Goal: Communication & Community: Answer question/provide support

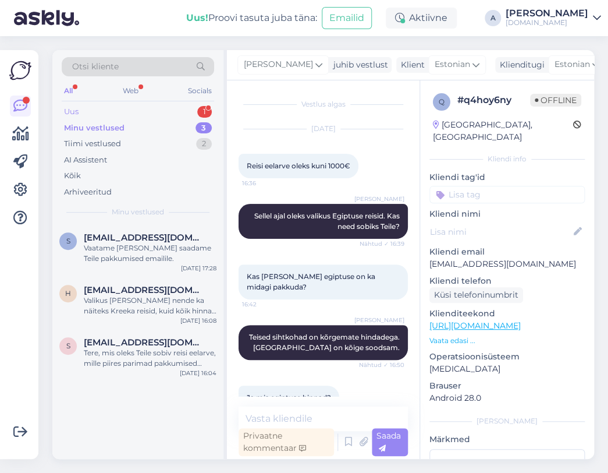
drag, startPoint x: 0, startPoint y: 0, endPoint x: 203, endPoint y: 114, distance: 232.3
click at [203, 114] on div "1" at bounding box center [204, 112] width 15 height 12
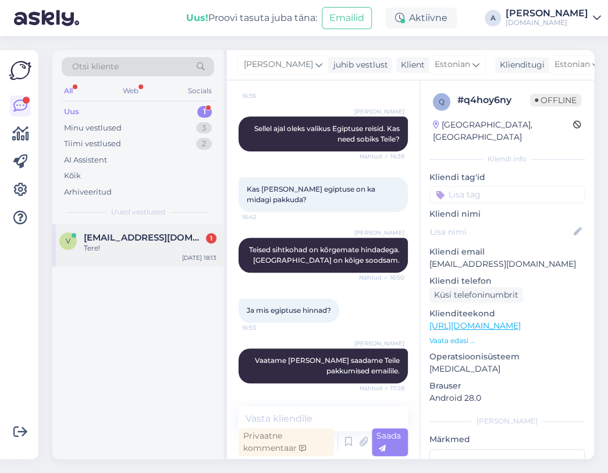
click at [164, 241] on span "[EMAIL_ADDRESS][DOMAIN_NAME]" at bounding box center [144, 237] width 121 height 10
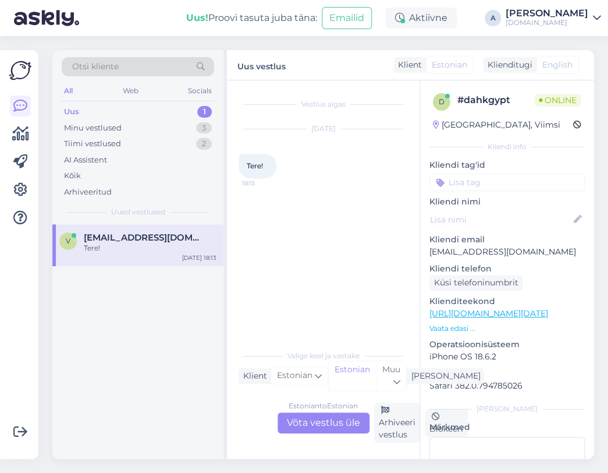
click at [308, 422] on div "Estonian to Estonian Võta vestlus üle" at bounding box center [324, 422] width 92 height 21
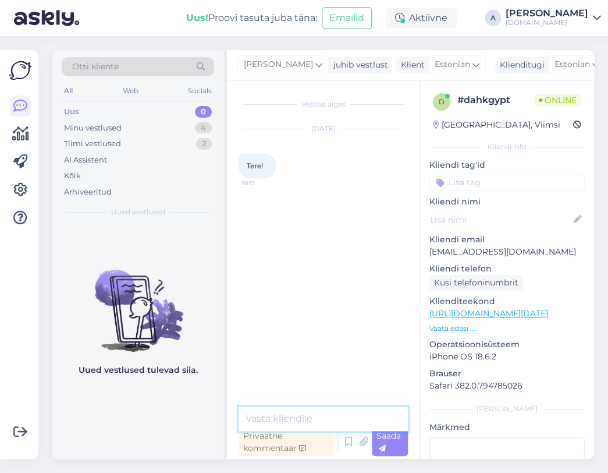
click at [300, 413] on textarea at bounding box center [323, 418] width 169 height 24
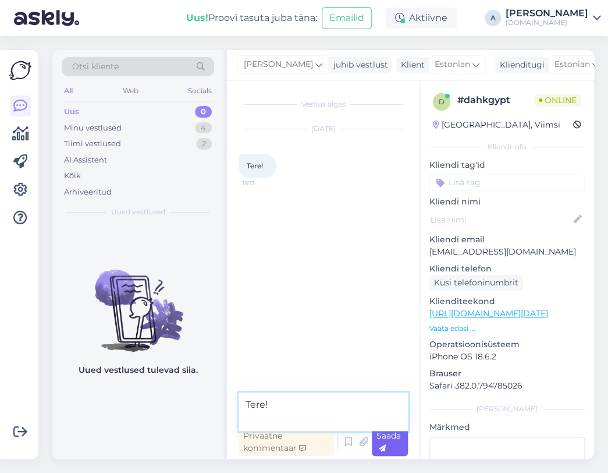
type textarea "Tere!"
click at [388, 444] on div "Saada" at bounding box center [390, 442] width 36 height 28
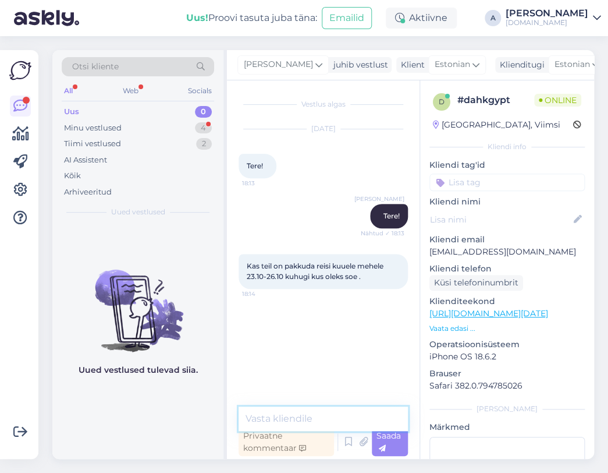
click at [344, 421] on textarea at bounding box center [323, 418] width 169 height 24
type textarea "T"
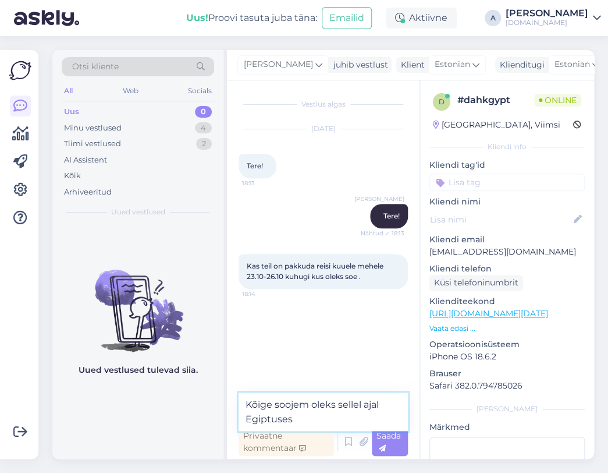
type textarea "Kõige soojem oleks sellel ajal Egiptuses."
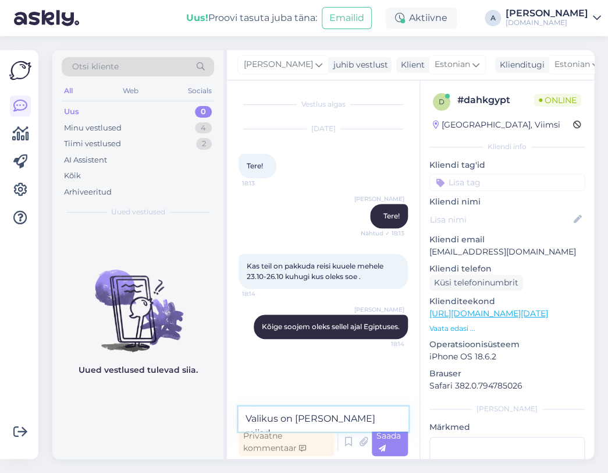
type textarea "Valikus on [PERSON_NAME] reiisd."
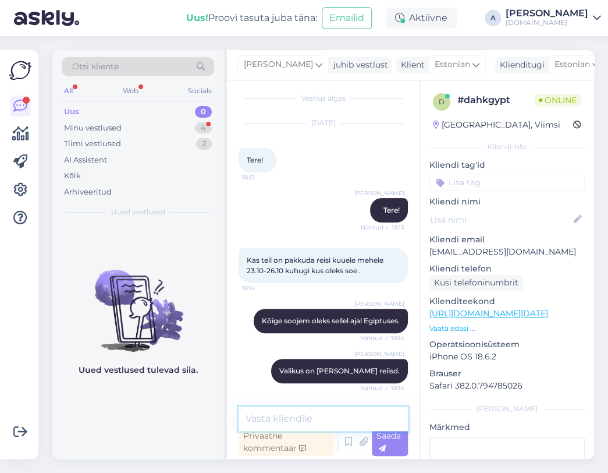
scroll to position [55, 0]
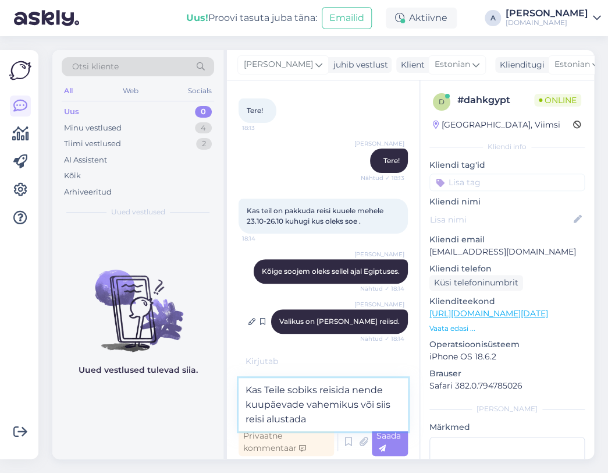
type textarea "Kas Teile sobiks reisida nende kuupäevade vahemikus või siis reisi alustada?"
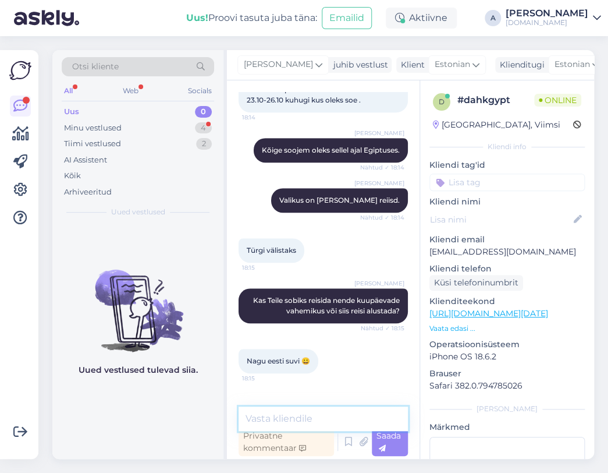
scroll to position [227, 0]
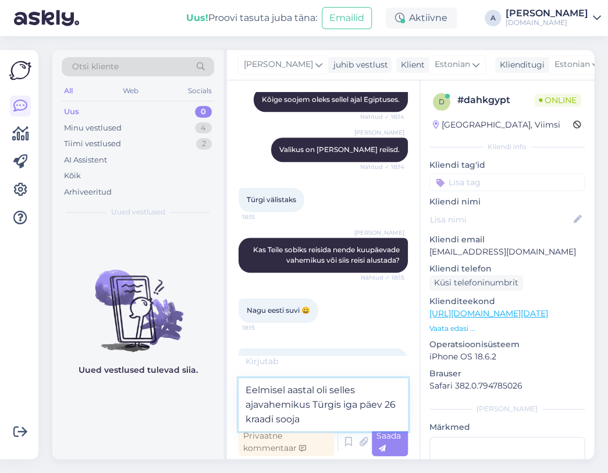
type textarea "Eelmisel aastal oli selles ajavahemikus Türgis iga päev 26 kraadi sooja."
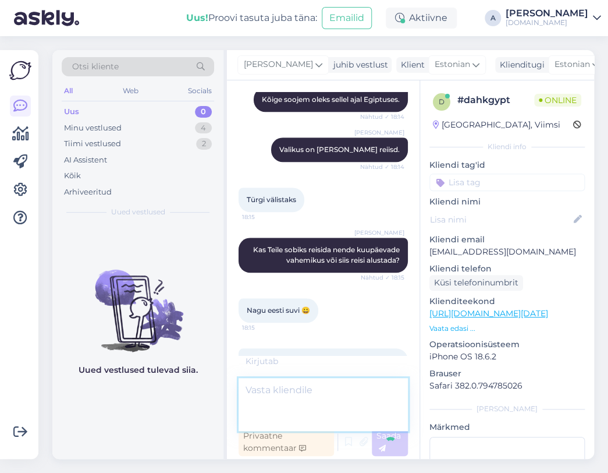
scroll to position [287, 0]
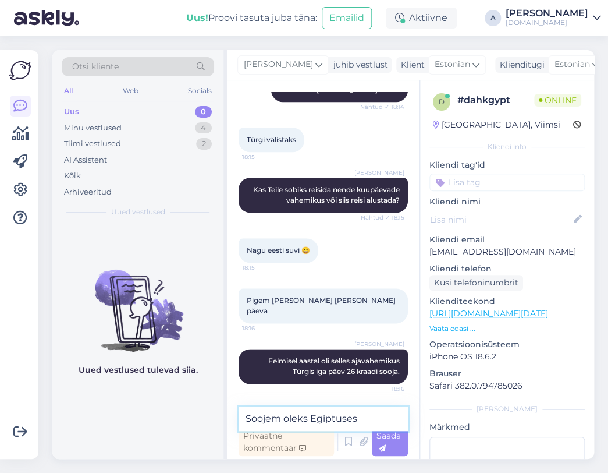
type textarea "Soojem oleks Egiptuses."
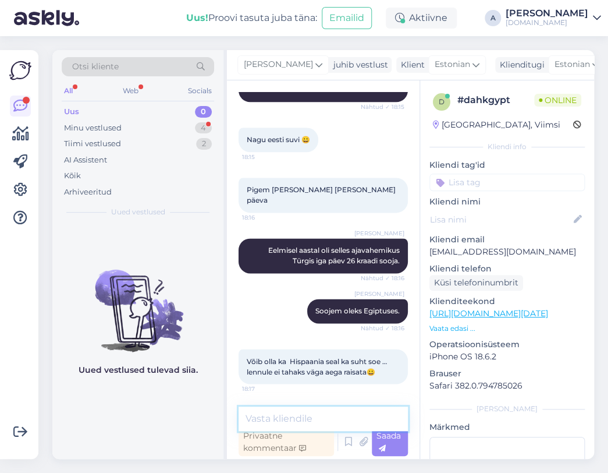
scroll to position [448, 0]
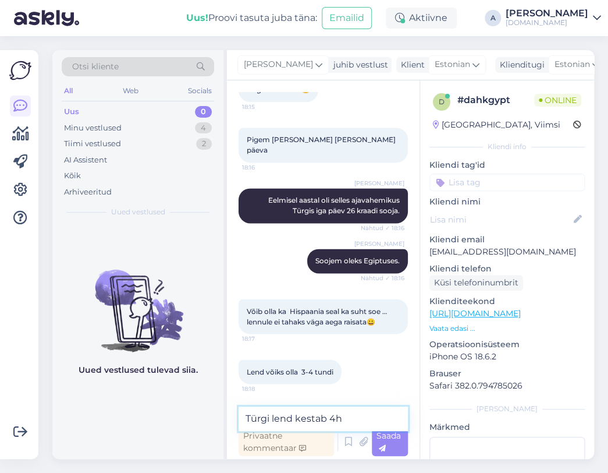
type textarea "Türgi lend kestab 4h."
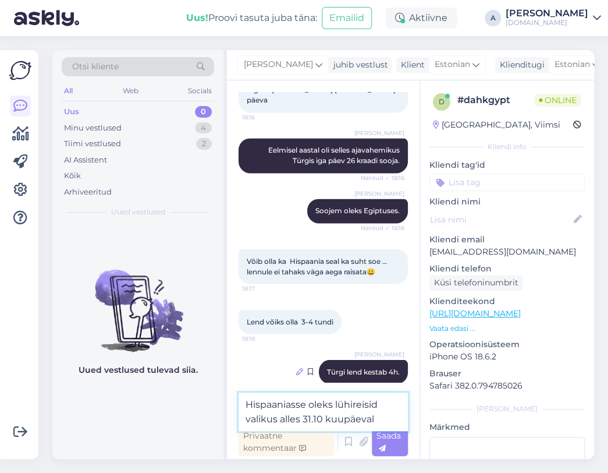
type textarea "Hispaaniasse oleks lühireisid valikus alles 31.10 kuupäeval."
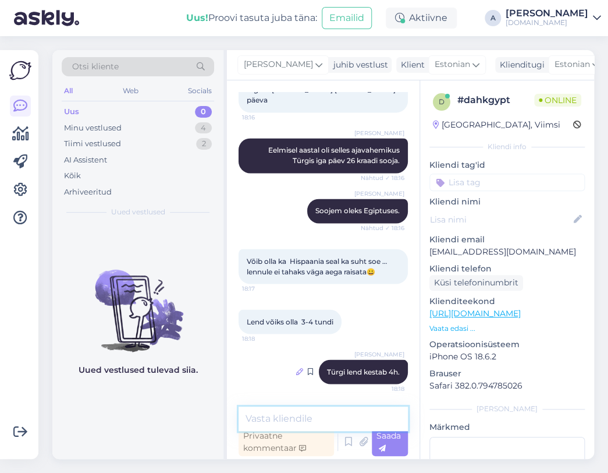
scroll to position [558, 0]
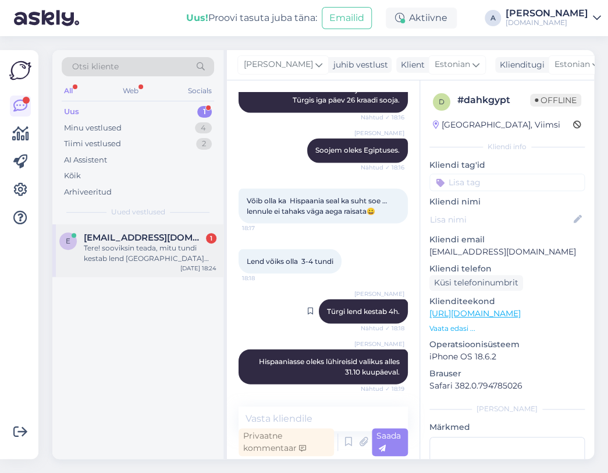
click at [172, 272] on div "e [EMAIL_ADDRESS][DOMAIN_NAME] 1 Tere! sooviksin teada, mitu tundi kestab lend …" at bounding box center [137, 250] width 171 height 52
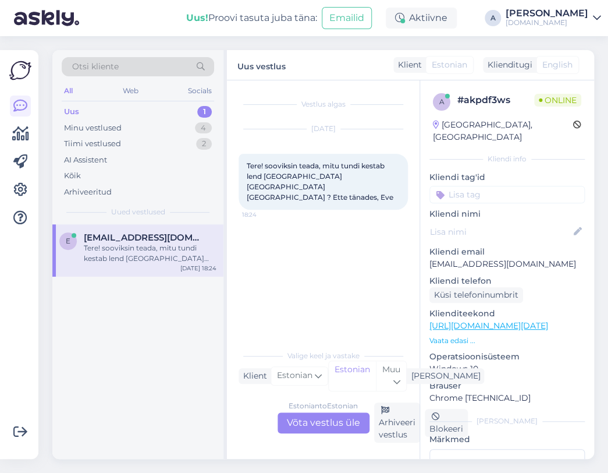
click at [317, 422] on div "Estonian to Estonian Võta vestlus üle" at bounding box center [324, 422] width 92 height 21
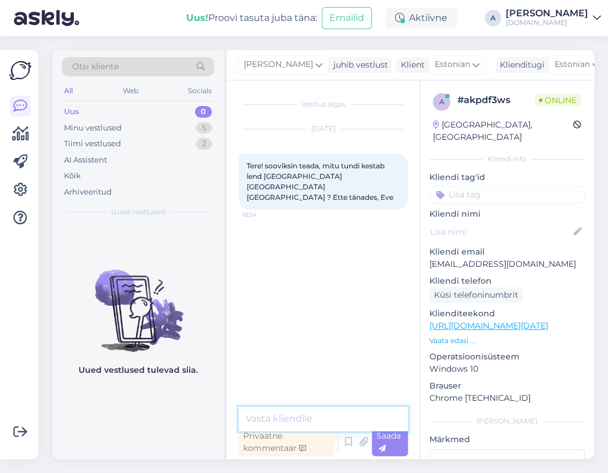
click at [310, 416] on textarea at bounding box center [323, 418] width 169 height 24
type textarea "Tere, umbes 13-14 tundi."
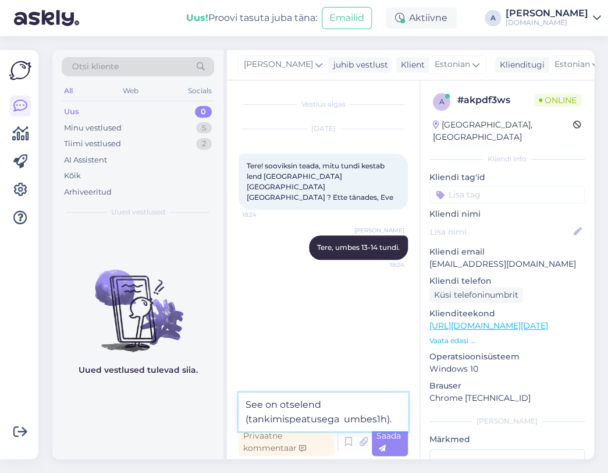
type textarea "See on otselend (tankimispeatusega umbes 1h)."
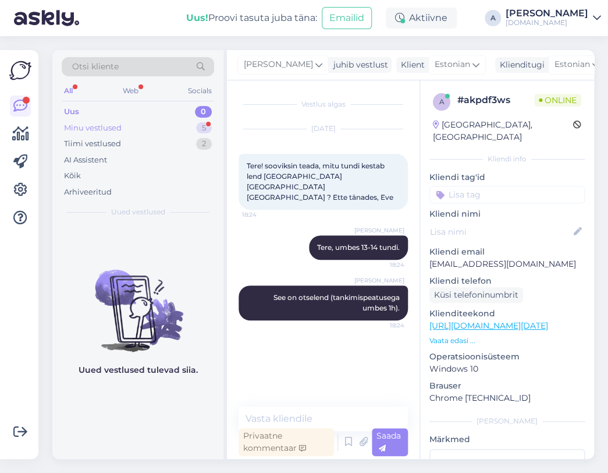
click at [198, 126] on div "5" at bounding box center [204, 128] width 16 height 12
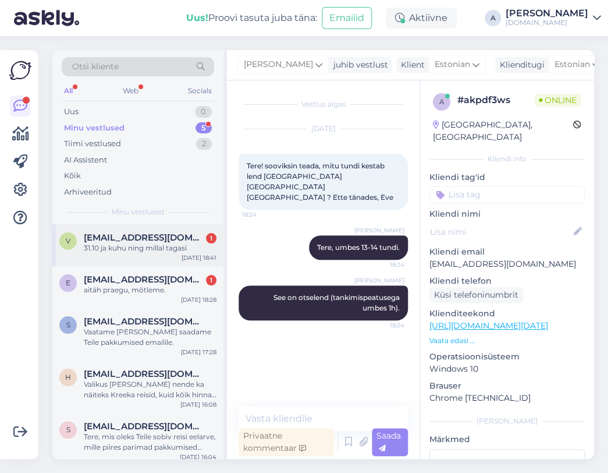
click at [185, 229] on div "v [EMAIL_ADDRESS][DOMAIN_NAME] 1 31.10 ja kuhu ning millal tagasi [DATE] 18:41" at bounding box center [137, 245] width 171 height 42
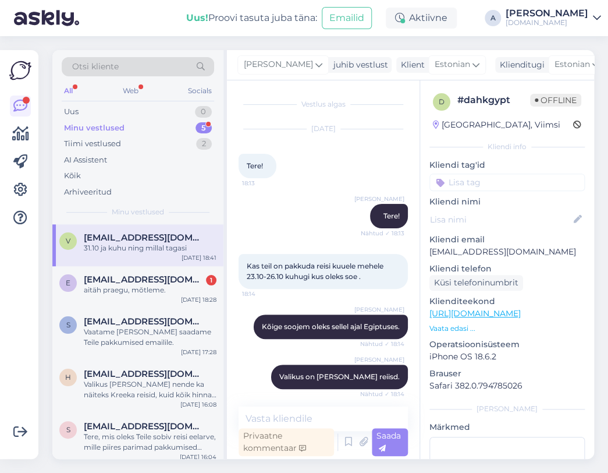
scroll to position [608, 0]
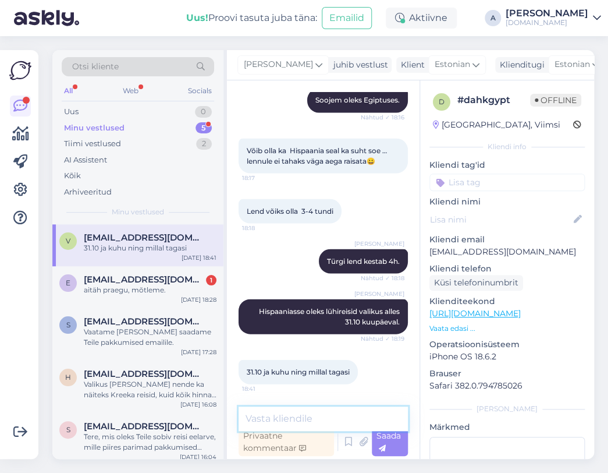
click at [308, 417] on textarea at bounding box center [323, 418] width 169 height 24
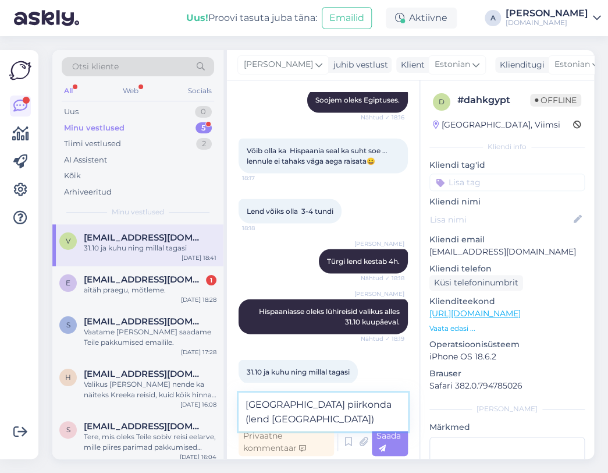
type textarea "[GEOGRAPHIC_DATA] piirkonda (lend [GEOGRAPHIC_DATA])."
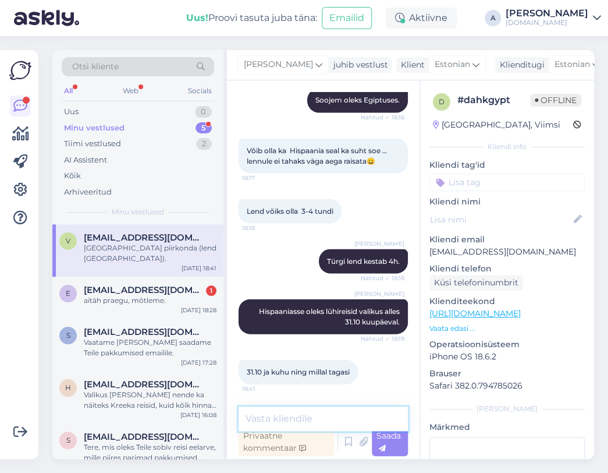
scroll to position [669, 0]
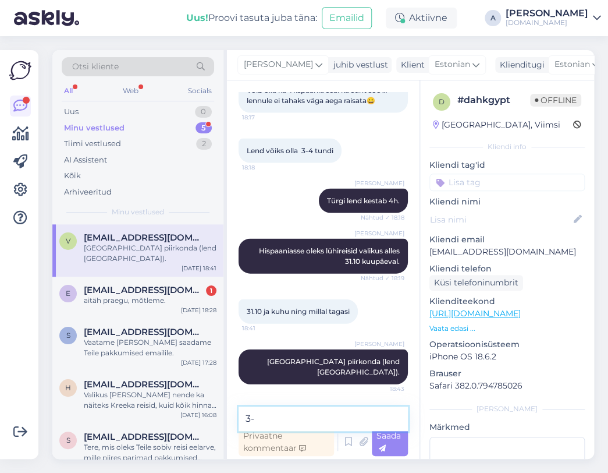
type textarea "3"
type textarea "Tegemist on 3-öiste reisidega."
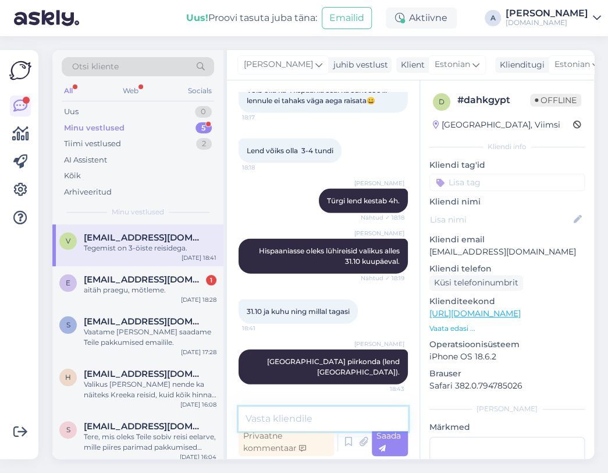
scroll to position [719, 0]
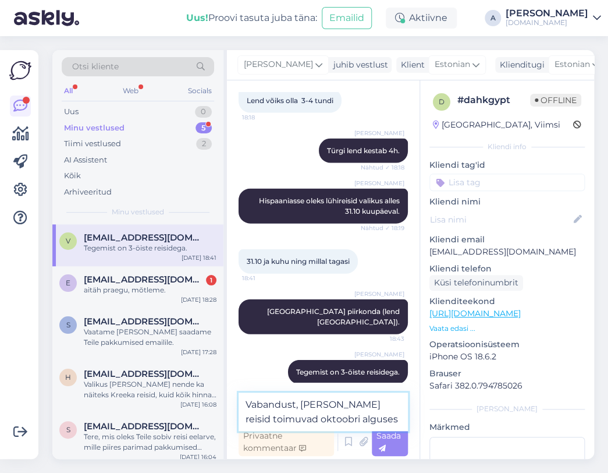
type textarea "Vabandust, [PERSON_NAME] reisid toimuvad oktoobri alguses."
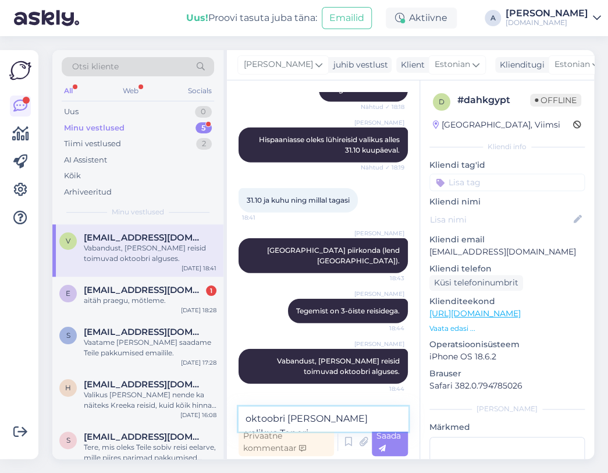
scroll to position [793, 0]
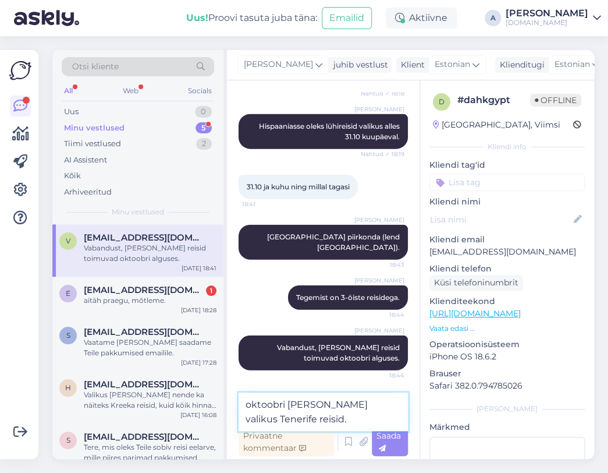
type textarea "oktoobri [PERSON_NAME] valikus Tenerife reisid."
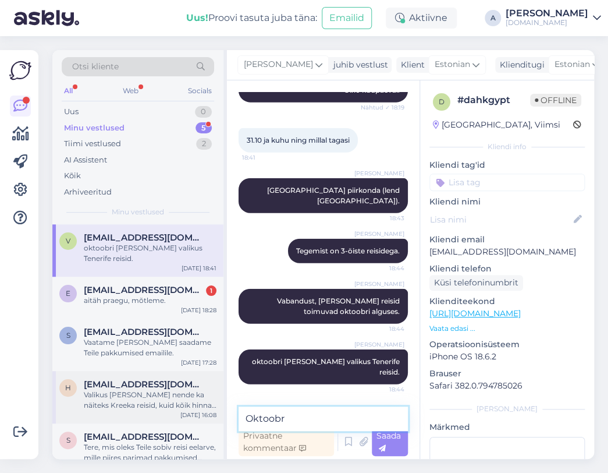
drag, startPoint x: 309, startPoint y: 414, endPoint x: 221, endPoint y: 412, distance: 88.5
click at [221, 412] on div "Otsi kliente All Web Socials Uus 0 Minu vestlused 5 Tiimi vestlused 2 AI Assist…" at bounding box center [323, 254] width 542 height 409
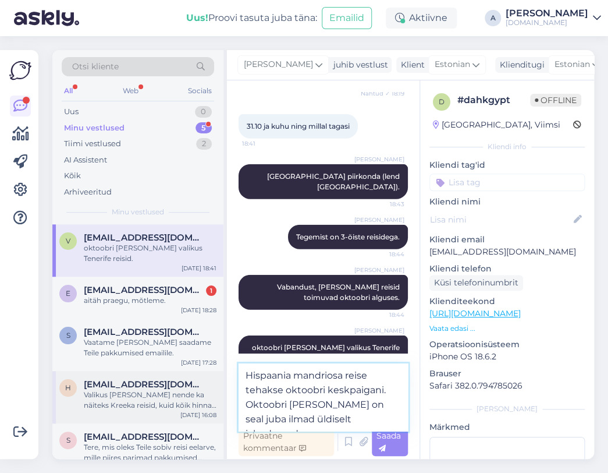
type textarea "Hispaania mandriosa reise tehakse oktoobri keskpaigani. Oktoobri [PERSON_NAME] …"
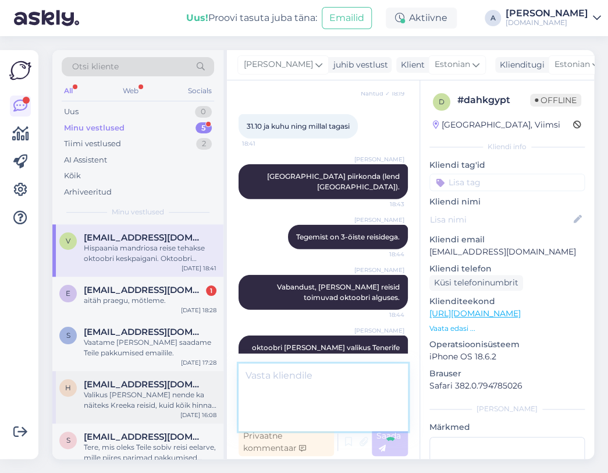
scroll to position [911, 0]
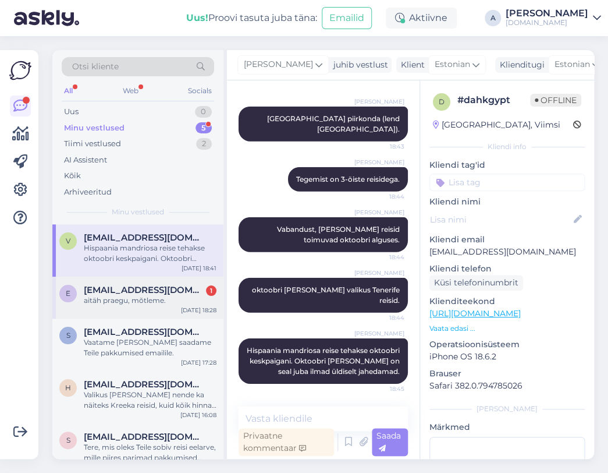
click at [151, 284] on div "e [EMAIL_ADDRESS][DOMAIN_NAME] [STREET_ADDRESS]. [DATE] 18:28" at bounding box center [137, 298] width 171 height 42
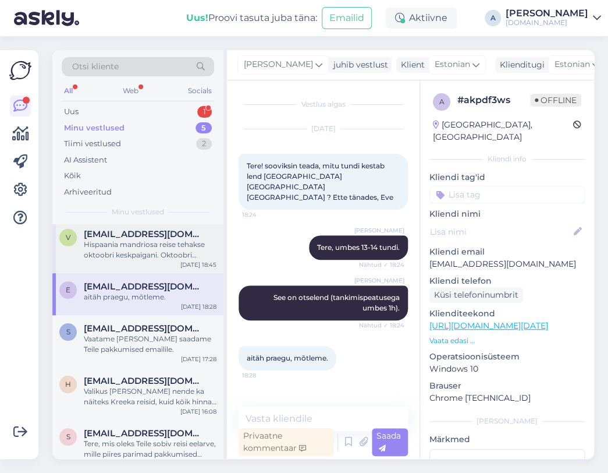
scroll to position [0, 0]
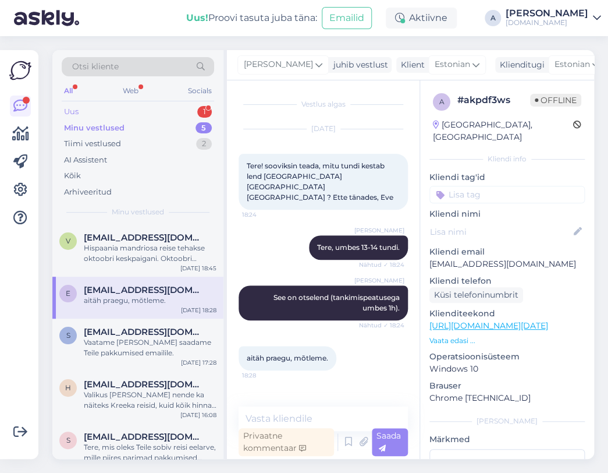
click at [158, 111] on div "Uus 1" at bounding box center [138, 112] width 153 height 16
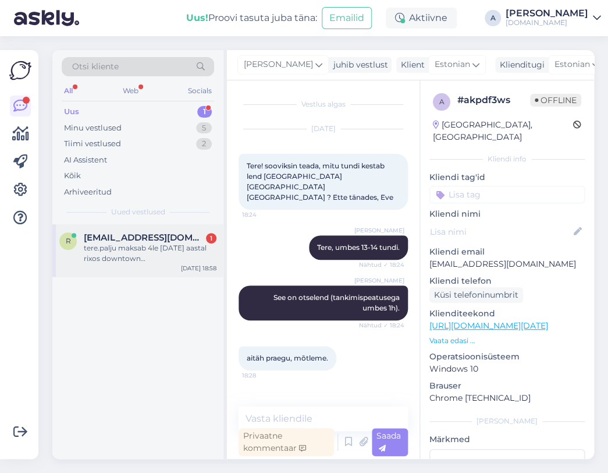
click at [150, 235] on span "[EMAIL_ADDRESS][DOMAIN_NAME]" at bounding box center [144, 237] width 121 height 10
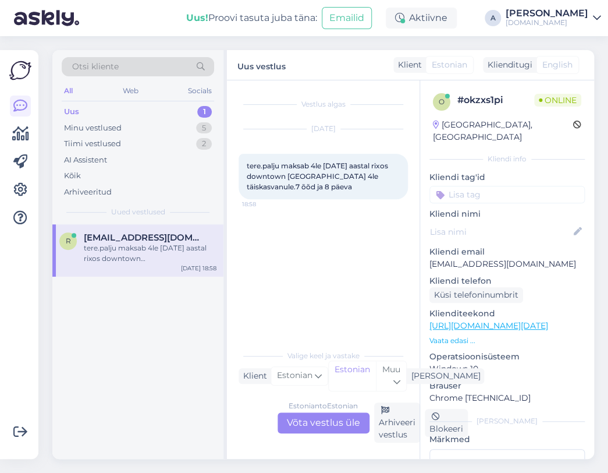
click at [314, 417] on div "Estonian to Estonian Võta vestlus üle" at bounding box center [324, 422] width 92 height 21
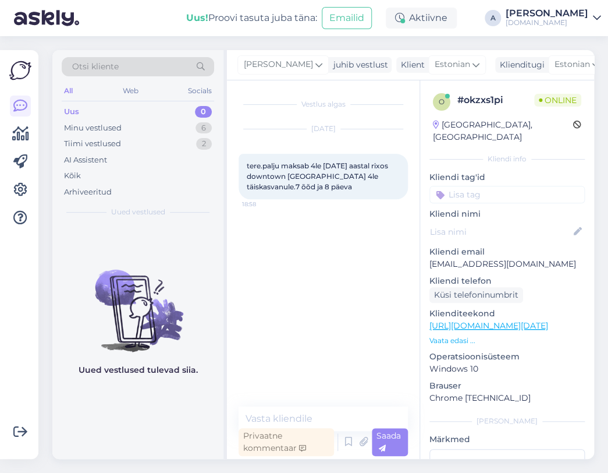
click at [530, 320] on link "[URL][DOMAIN_NAME][DATE]" at bounding box center [489, 325] width 119 height 10
click at [300, 412] on textarea at bounding box center [323, 418] width 169 height 24
type textarea "Tere!"
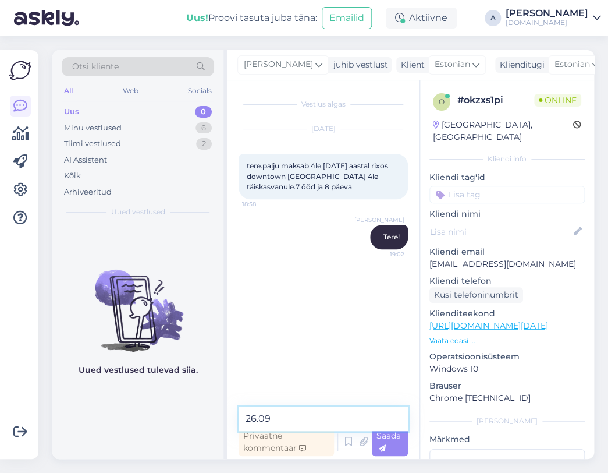
paste textarea "RIXOS [GEOGRAPHIC_DATA] [GEOGRAPHIC_DATA] - THE LAND OF LEG"
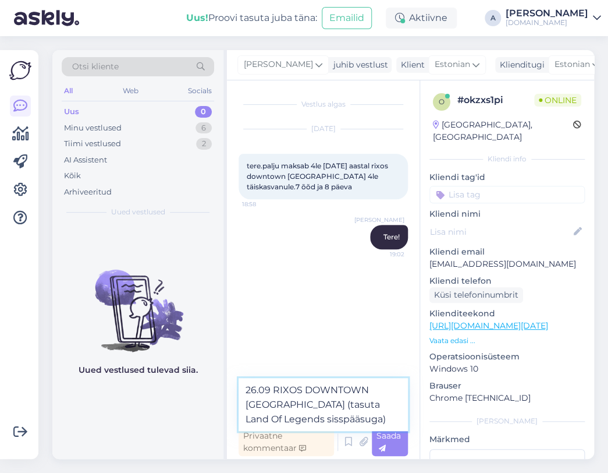
click at [304, 418] on textarea "26.09 RIXOS DOWNTOWN [GEOGRAPHIC_DATA] (tasuta Land Of Legends sisspääsuga)" at bounding box center [323, 404] width 169 height 53
click at [362, 421] on textarea "26.09 RIXOS DOWNTOWN [GEOGRAPHIC_DATA] (tasuta Land Of Legends sissepääsuga)" at bounding box center [323, 404] width 169 height 53
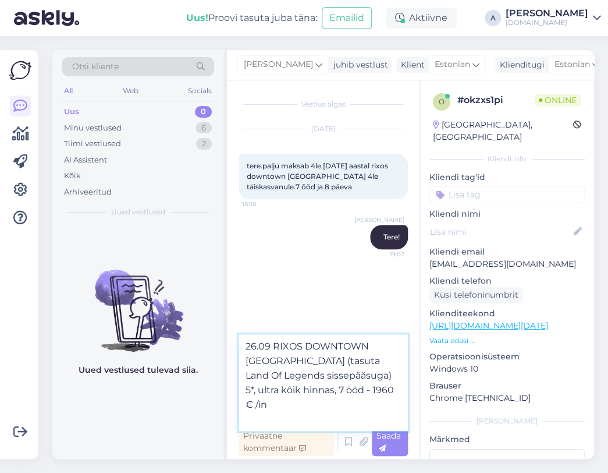
type textarea "26.09 RIXOS DOWNTOWN [GEOGRAPHIC_DATA] (tasuta Land Of Legends sissepääsuga) 5*…"
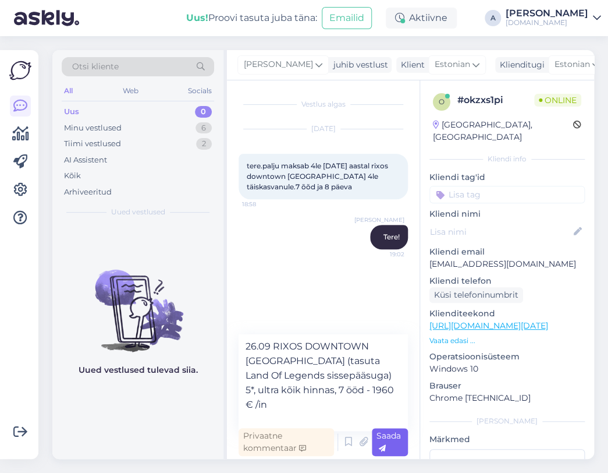
click at [391, 448] on div "Saada" at bounding box center [390, 442] width 36 height 28
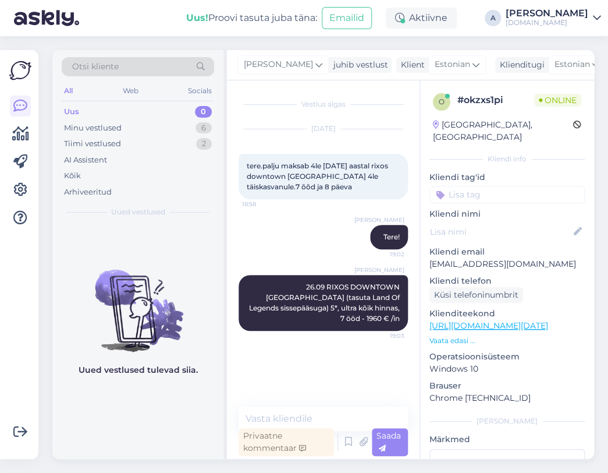
click at [501, 320] on link "[URL][DOMAIN_NAME][DATE]" at bounding box center [489, 325] width 119 height 10
click at [292, 420] on textarea at bounding box center [323, 418] width 169 height 24
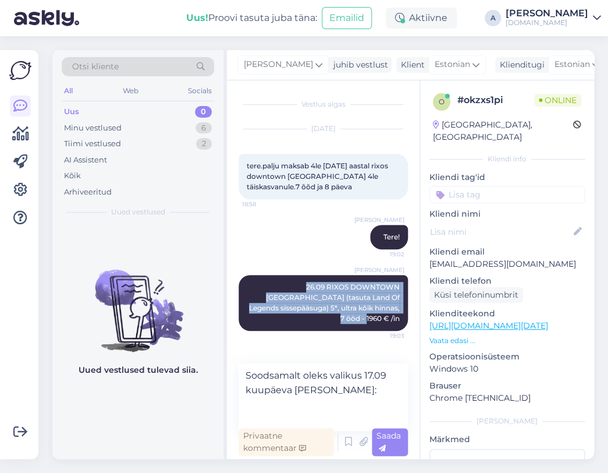
copy span "26.09 RIXOS DOWNTOWN [GEOGRAPHIC_DATA] (tasuta Land Of Legends sissepääsuga) 5*…"
drag, startPoint x: 270, startPoint y: 285, endPoint x: 398, endPoint y: 310, distance: 130.5
click at [398, 310] on div "[PERSON_NAME] 26.09 RIXOS DOWNTOWN [GEOGRAPHIC_DATA] (tasuta Land Of Legends si…" at bounding box center [323, 303] width 169 height 56
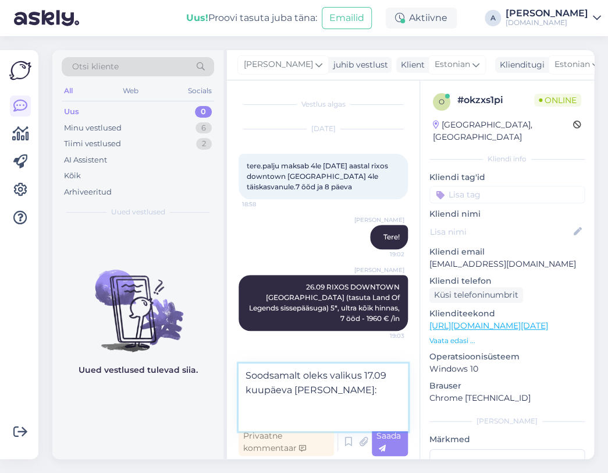
click at [295, 412] on textarea "Soodsamalt oleks valikus 17.09 kuupäeva [PERSON_NAME]:" at bounding box center [323, 397] width 169 height 68
paste textarea "26.09 RIXOS DOWNTOWN [GEOGRAPHIC_DATA] (tasuta Land Of Legends sissepääsuga) 5*…"
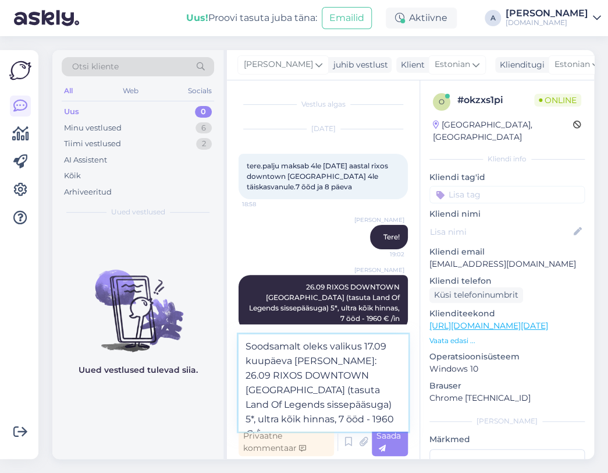
drag, startPoint x: 253, startPoint y: 373, endPoint x: 243, endPoint y: 373, distance: 9.3
click at [243, 373] on textarea "Soodsamalt oleks valikus 17.09 kuupäeva [PERSON_NAME]: 26.09 RIXOS DOWNTOWN [GE…" at bounding box center [323, 382] width 169 height 97
click at [303, 418] on textarea "Soodsamalt oleks valikus 17.09 kuupäeva [PERSON_NAME]: 17.09 RIXOS DOWNTOWN [GE…" at bounding box center [323, 382] width 169 height 97
drag, startPoint x: 343, startPoint y: 420, endPoint x: 386, endPoint y: 419, distance: 43.1
click at [386, 419] on textarea "Soodsamalt oleks valikus 17.09 kuupäeva [PERSON_NAME]: 17.09 RIXOS DOWNTOWN [GE…" at bounding box center [323, 382] width 169 height 97
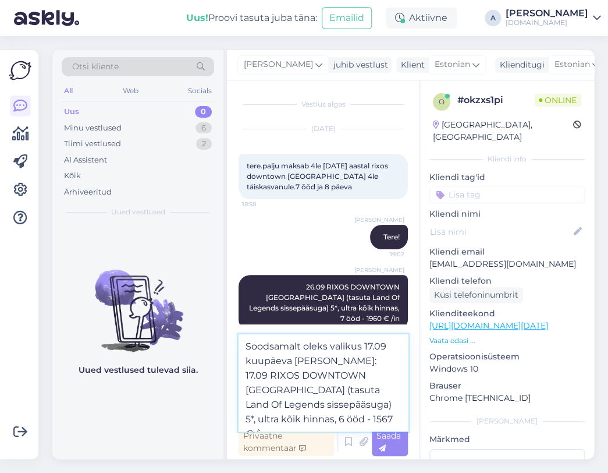
type textarea "Soodsamalt oleks valikus 17.09 kuupäeva [PERSON_NAME]: 17.09 RIXOS DOWNTOWN [GE…"
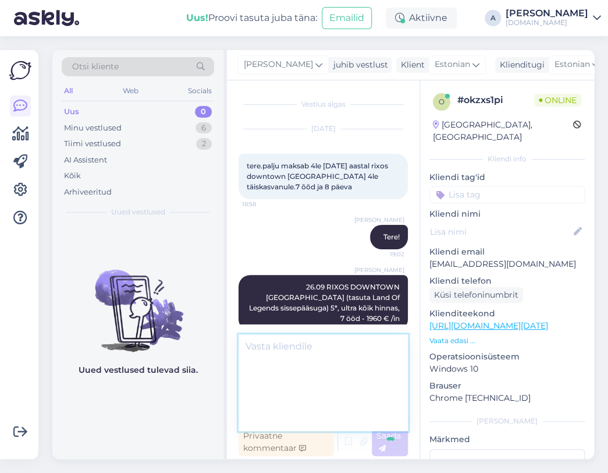
scroll to position [40, 0]
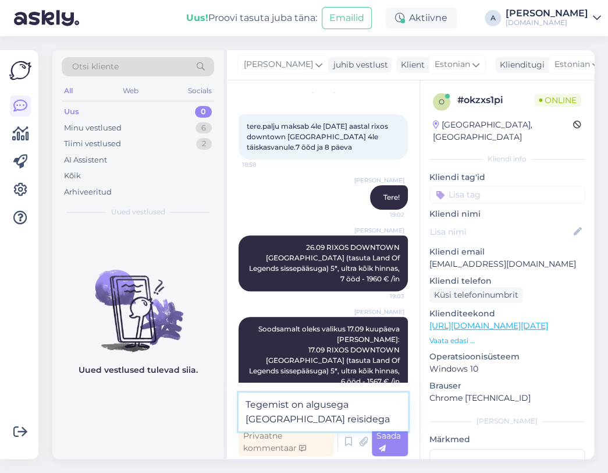
type textarea "Tegemist on algusega [GEOGRAPHIC_DATA] reisidega."
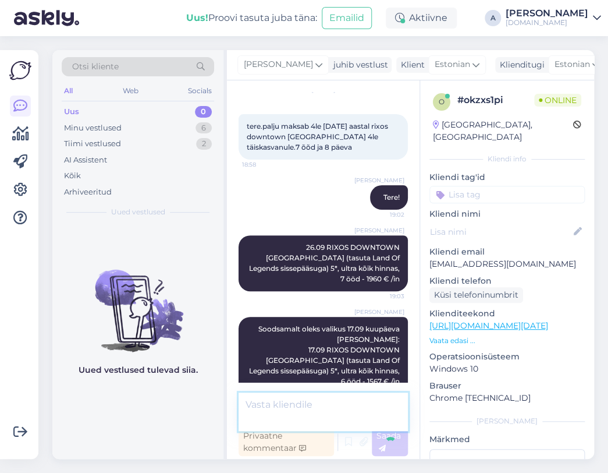
scroll to position [100, 0]
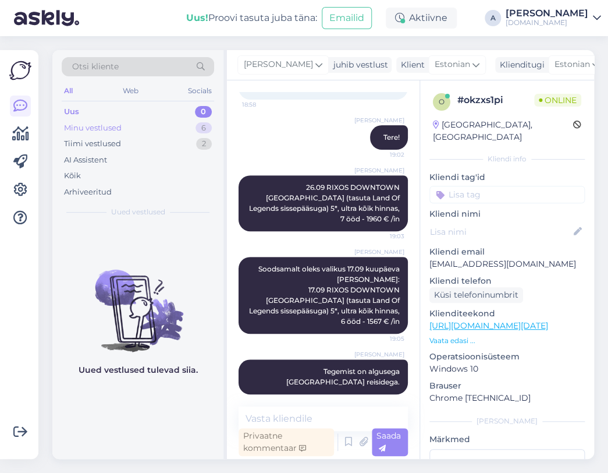
click at [202, 122] on div "6" at bounding box center [204, 128] width 16 height 12
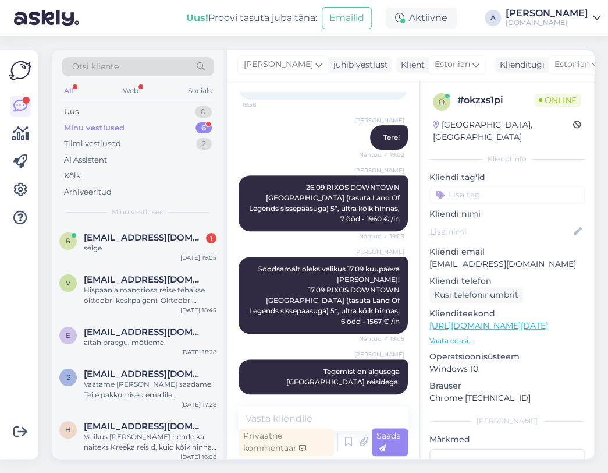
scroll to position [150, 0]
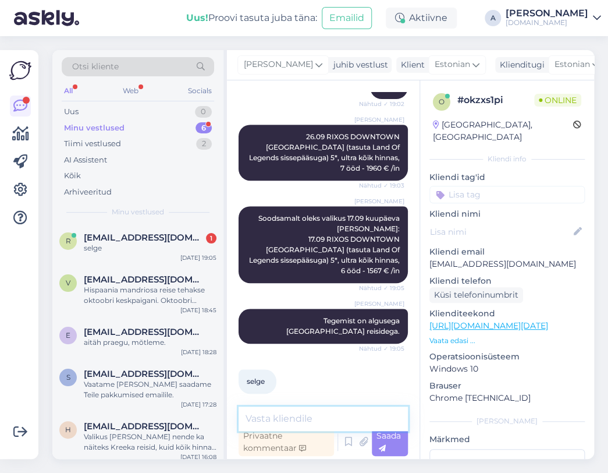
click at [270, 423] on textarea at bounding box center [323, 418] width 169 height 24
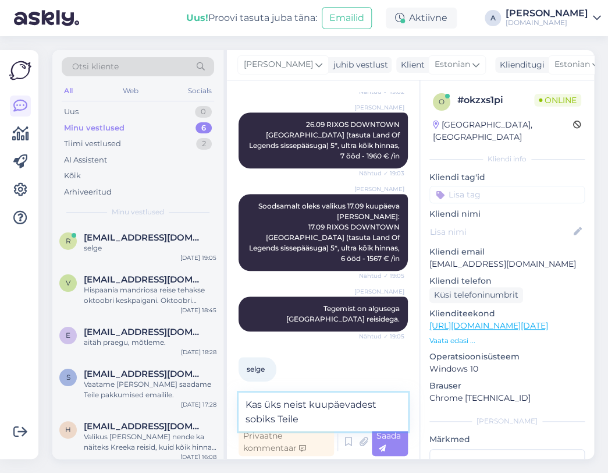
type textarea "Kas üks neist kuupäevadest sobiks Teile?"
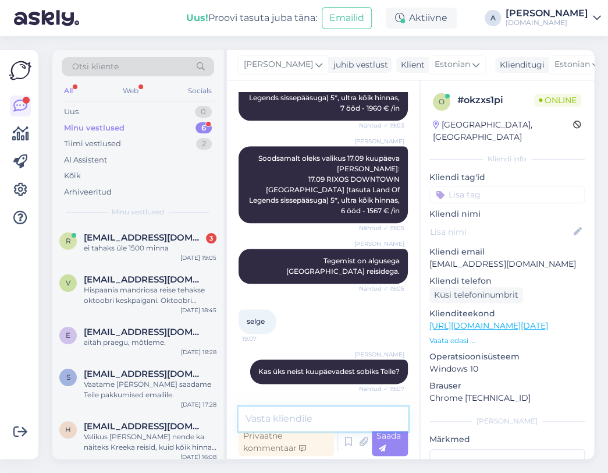
scroll to position [371, 0]
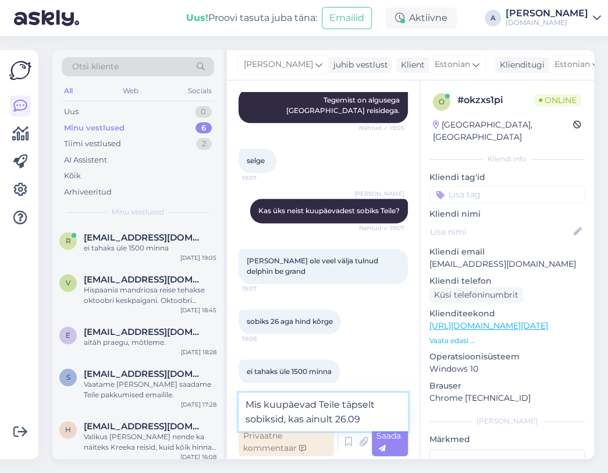
type textarea "Mis kuupäevad Teile täpselt sobiksid, kas ainult 26.09?"
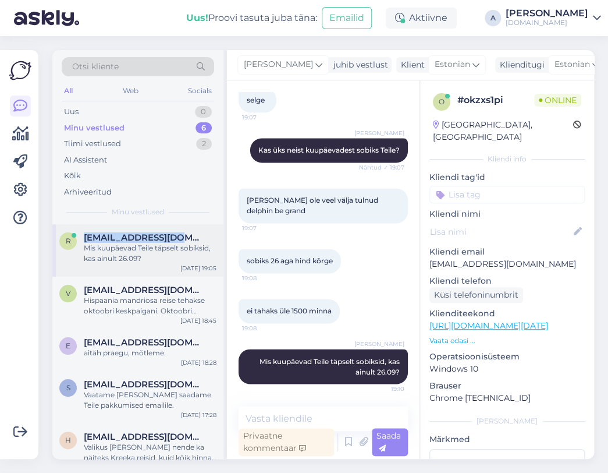
copy div "[EMAIL_ADDRESS][DOMAIN_NAME]"
drag, startPoint x: 169, startPoint y: 235, endPoint x: 13, endPoint y: 199, distance: 160.9
click at [76, 236] on div "r [EMAIL_ADDRESS][DOMAIN_NAME] Mis kuupäevad Teile täpselt sobiksid, kas ainult…" at bounding box center [137, 247] width 157 height 31
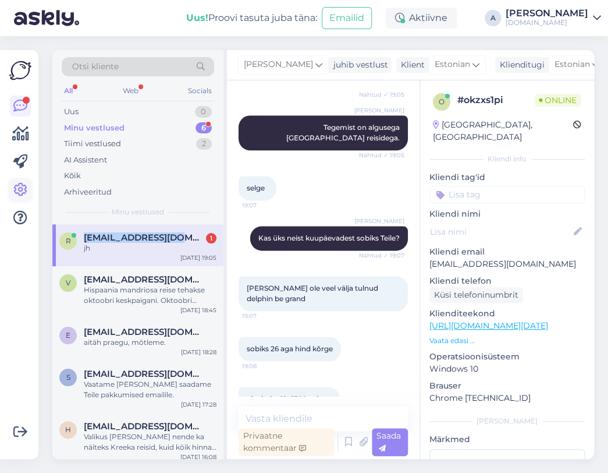
scroll to position [482, 0]
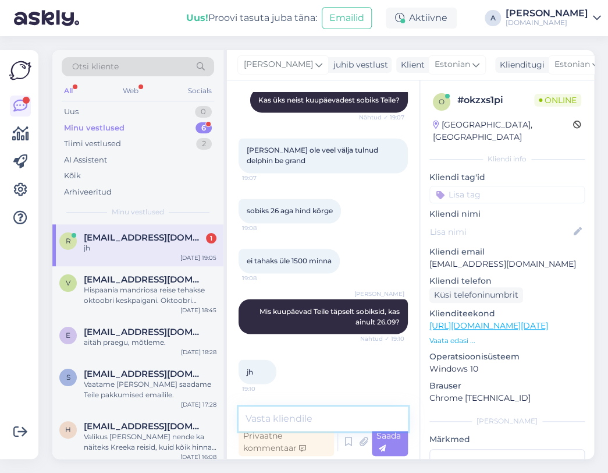
click at [314, 416] on textarea at bounding box center [323, 418] width 169 height 24
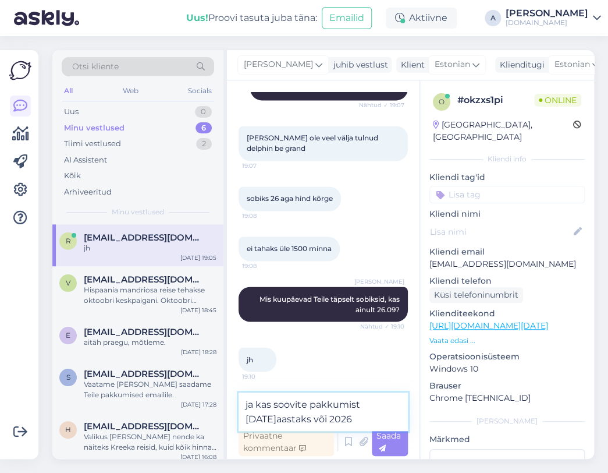
type textarea "ja kas soovite pakkumist [DATE]aastaks või 2026?"
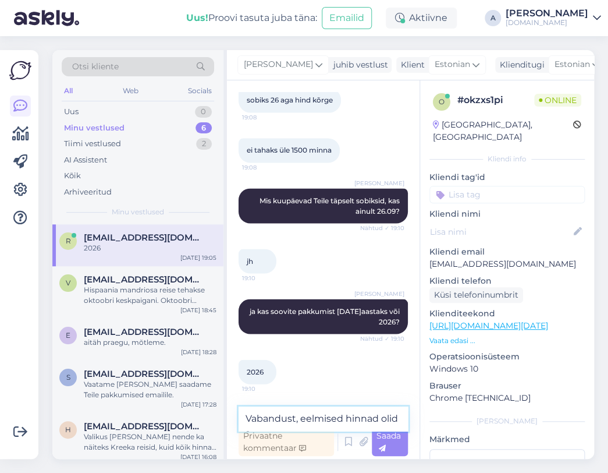
scroll to position [604, 0]
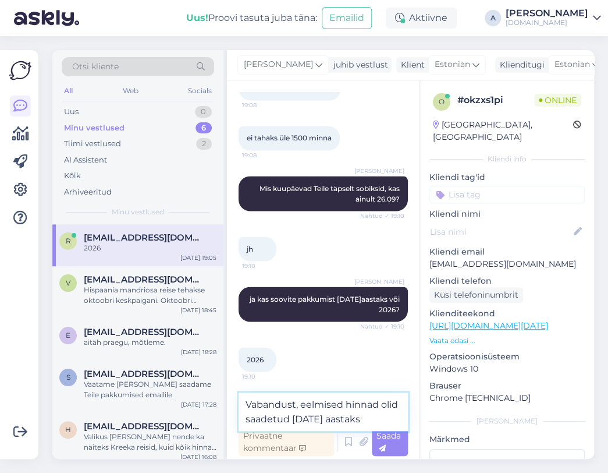
type textarea "Vabandust, eelmised hinnad olid saadetud [DATE] aastaks."
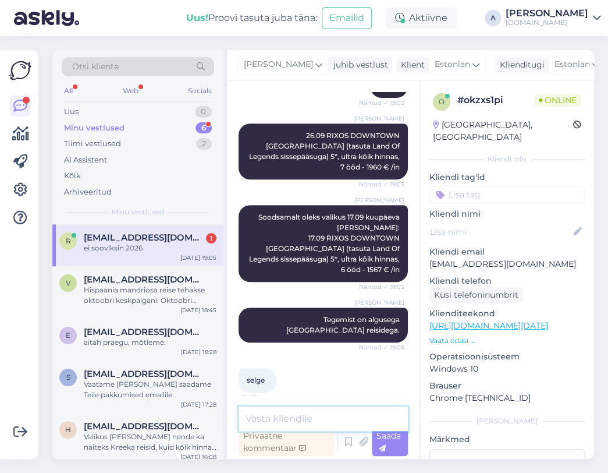
scroll to position [62, 0]
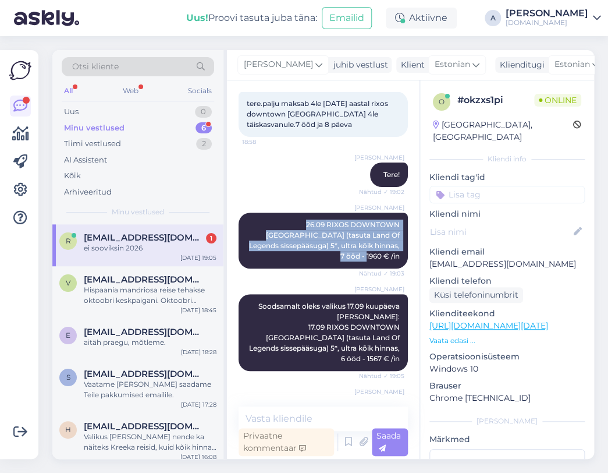
drag, startPoint x: 265, startPoint y: 226, endPoint x: 391, endPoint y: 249, distance: 127.8
click at [391, 249] on div "[PERSON_NAME] 26.09 RIXOS DOWNTOWN [GEOGRAPHIC_DATA] (tasuta Land Of Legends si…" at bounding box center [323, 241] width 169 height 56
copy span "26.09 RIXOS DOWNTOWN [GEOGRAPHIC_DATA] (tasuta Land Of Legends sissepääsuga) 5*…"
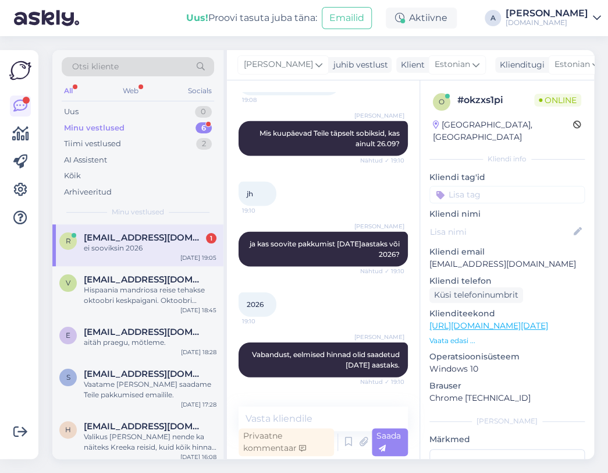
scroll to position [703, 0]
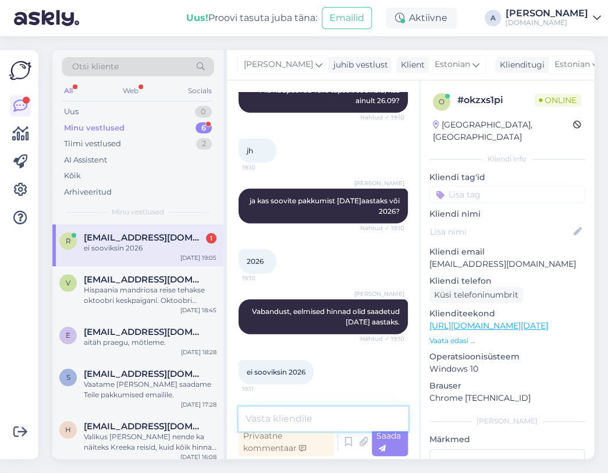
click at [317, 422] on textarea at bounding box center [323, 418] width 169 height 24
paste textarea "26.09 RIXOS DOWNTOWN [GEOGRAPHIC_DATA] (tasuta Land Of Legends sissepääsuga) 5*…"
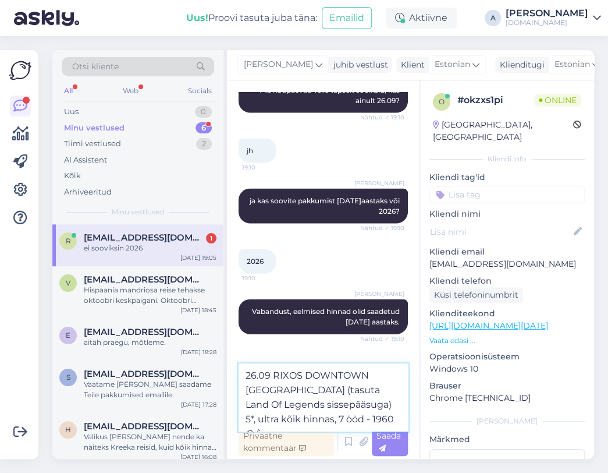
drag, startPoint x: 342, startPoint y: 419, endPoint x: 362, endPoint y: 419, distance: 19.2
click at [362, 419] on textarea "26.09 RIXOS DOWNTOWN [GEOGRAPHIC_DATA] (tasuta Land Of Legends sissepääsuga) 5*…" at bounding box center [323, 397] width 169 height 68
click at [384, 419] on textarea "26.09 RIXOS DOWNTOWN [GEOGRAPHIC_DATA] (tasuta Land Of Legends sissepääsuga) 5*…" at bounding box center [323, 397] width 169 height 68
click at [355, 416] on textarea "26.09 RIXOS DOWNTOWN [GEOGRAPHIC_DATA] (tasuta Land Of Legends sissepääsuga) 5*…" at bounding box center [323, 397] width 169 height 68
click at [243, 376] on textarea "26.09 RIXOS DOWNTOWN [GEOGRAPHIC_DATA] (tasuta Land Of Legends sissepääsuga) 5*…" at bounding box center [323, 397] width 169 height 68
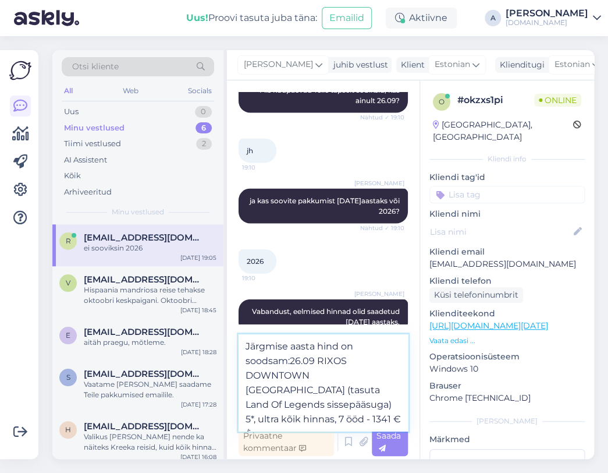
type textarea "Järgmise aasta hind on soodsam: 26.09 RIXOS DOWNTOWN [GEOGRAPHIC_DATA] (tasuta …"
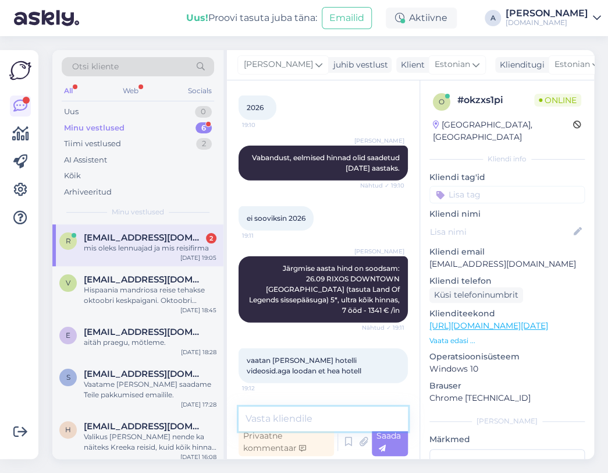
scroll to position [895, 0]
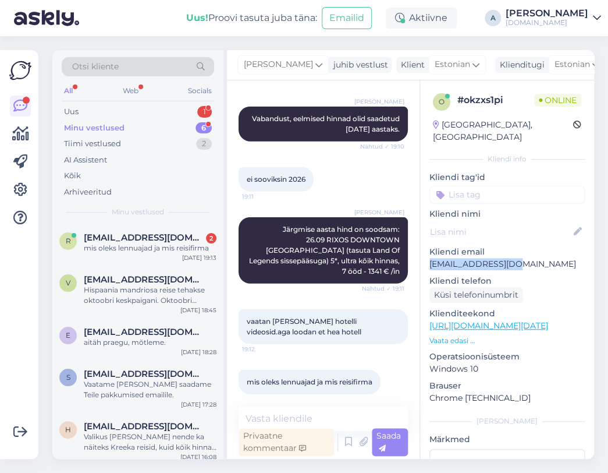
drag, startPoint x: 508, startPoint y: 255, endPoint x: 13, endPoint y: 121, distance: 512.7
click at [413, 250] on div "Vestlus algas [DATE] tere.palju maksab 4le [DATE] aastal rixos downtown [GEOGRA…" at bounding box center [410, 269] width 367 height 378
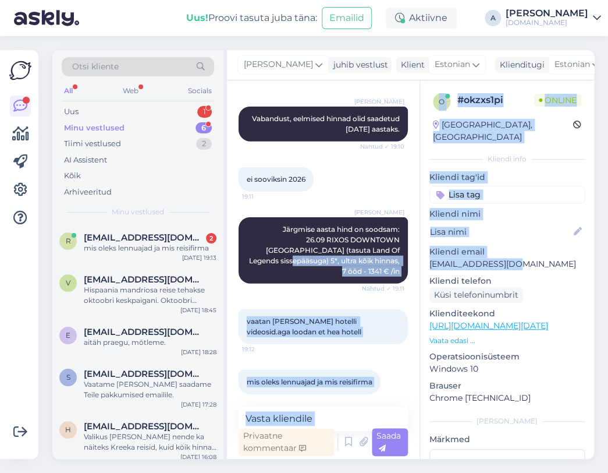
copy div "5*, ultra kõik hinnas, 7 ööd - 1341 € /in Nähtud ✓ 19:11 vaatan [PERSON_NAME] h…"
click at [364, 296] on div "vaatan [PERSON_NAME] hotelli videosid.[PERSON_NAME] et hea hotell 19:12" at bounding box center [323, 326] width 169 height 61
click at [519, 258] on p "[EMAIL_ADDRESS][DOMAIN_NAME]" at bounding box center [507, 264] width 155 height 12
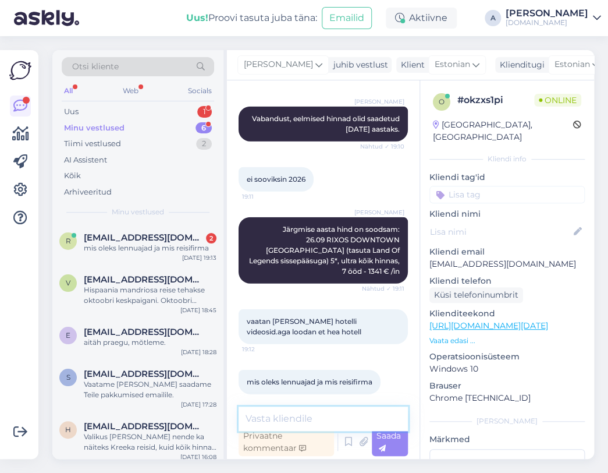
drag, startPoint x: 286, startPoint y: 417, endPoint x: 245, endPoint y: 402, distance: 44.8
click at [287, 417] on textarea at bounding box center [323, 418] width 169 height 24
click at [276, 417] on textarea at bounding box center [323, 418] width 169 height 24
paste textarea "Lennuajad (võivad muutuda): 26.09 [GEOGRAPHIC_DATA] - [GEOGRAPHIC_DATA] 04:40 -…"
type textarea "Lennuajad (võivad muutuda): 26.09 [GEOGRAPHIC_DATA] - [GEOGRAPHIC_DATA] 04:40 -…"
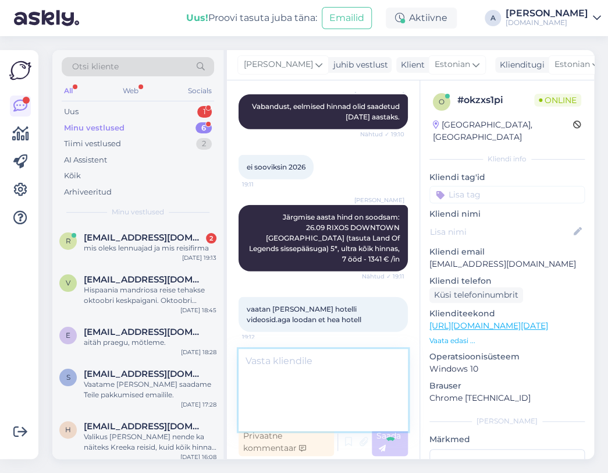
scroll to position [966, 0]
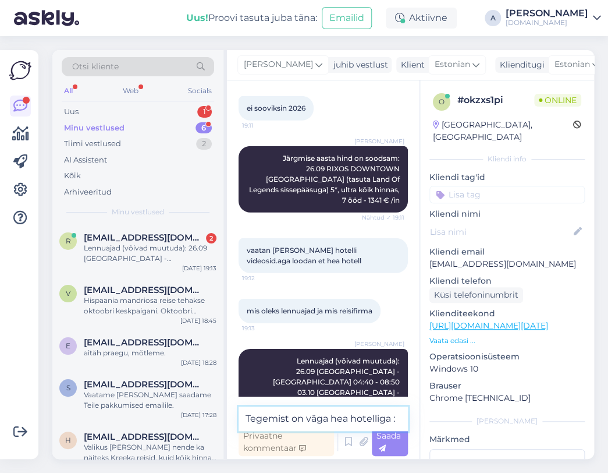
type textarea "Tegemist on väga hea hotelliga :)"
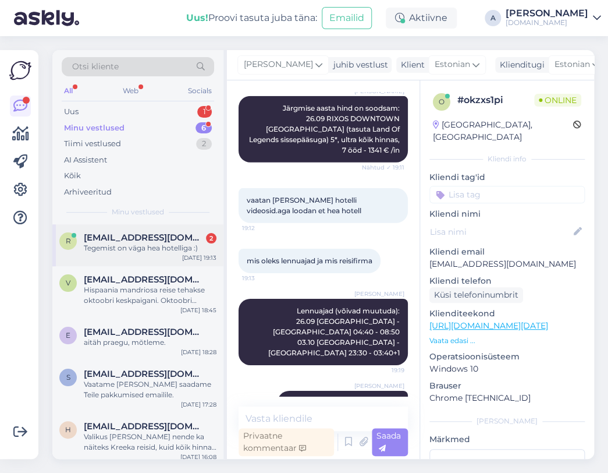
click at [129, 230] on div "r [EMAIL_ADDRESS][DOMAIN_NAME] 2 Tegemist on väga hea hotelliga :) [DATE] 19:13" at bounding box center [137, 245] width 171 height 42
click at [163, 114] on div "Uus 1" at bounding box center [138, 112] width 153 height 16
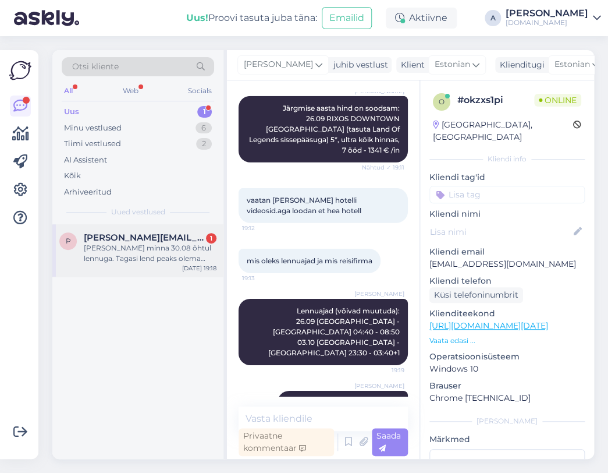
click at [157, 236] on span "[PERSON_NAME][EMAIL_ADDRESS][DOMAIN_NAME]" at bounding box center [144, 237] width 121 height 10
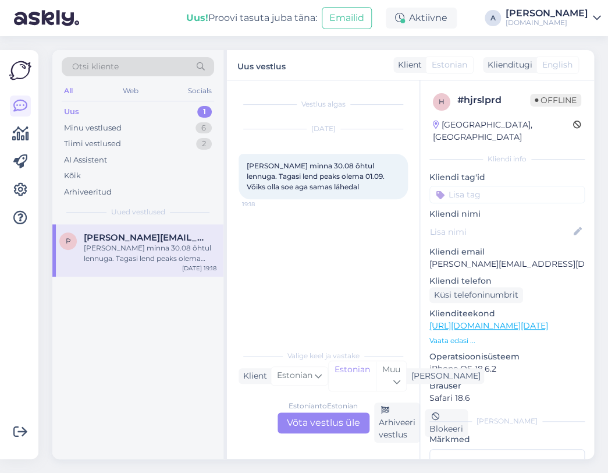
click at [315, 424] on div "Estonian to Estonian Võta vestlus üle" at bounding box center [324, 422] width 92 height 21
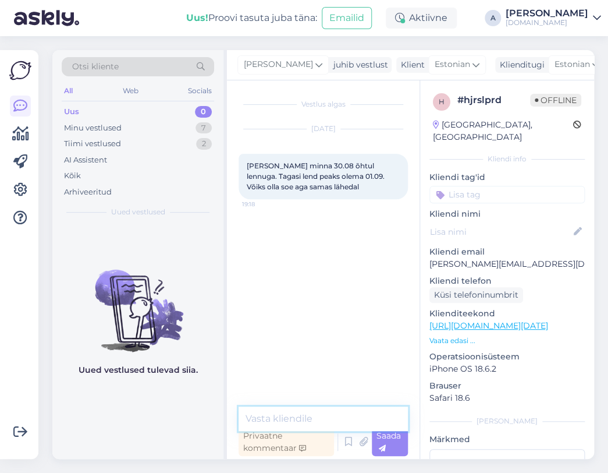
click at [293, 423] on textarea at bounding box center [323, 418] width 169 height 24
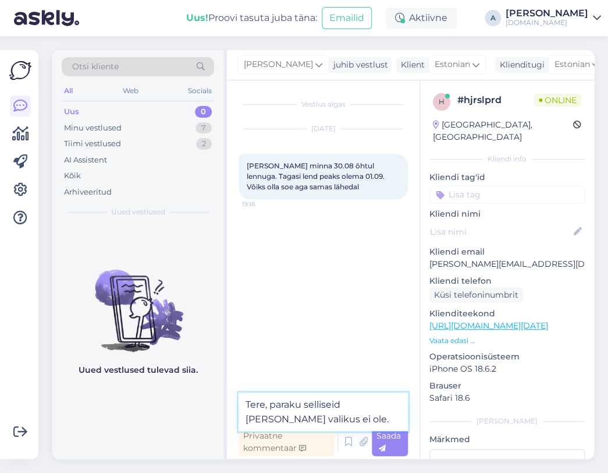
click at [383, 403] on textarea "Tere, paraku selliseid [PERSON_NAME] valikus ei ole." at bounding box center [323, 411] width 169 height 38
type textarea "Tere, paraku selliseid [PERSON_NAME] valikus ei ole."
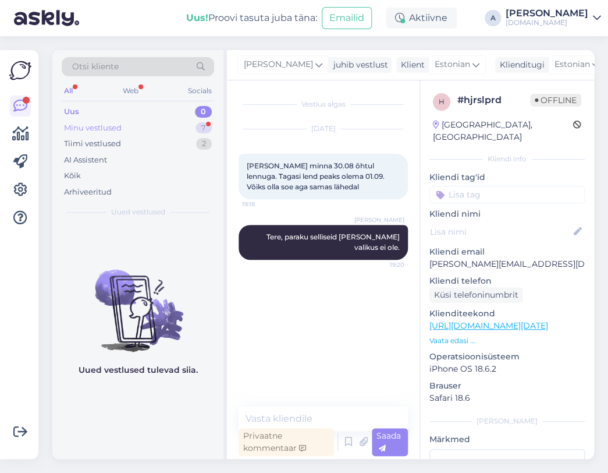
click at [191, 121] on div "Minu vestlused 7" at bounding box center [138, 128] width 153 height 16
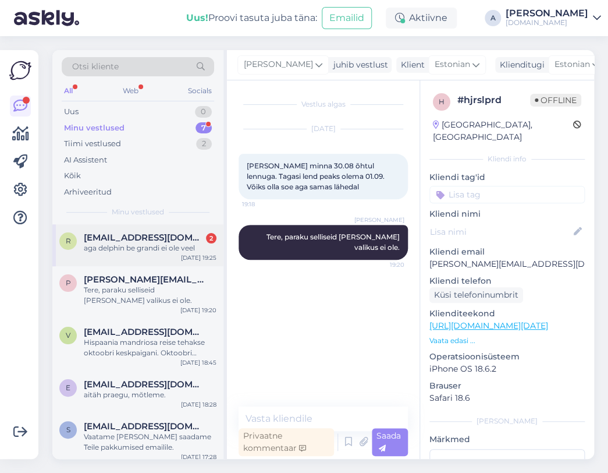
click at [172, 238] on div "[EMAIL_ADDRESS][DOMAIN_NAME] 2" at bounding box center [150, 237] width 133 height 10
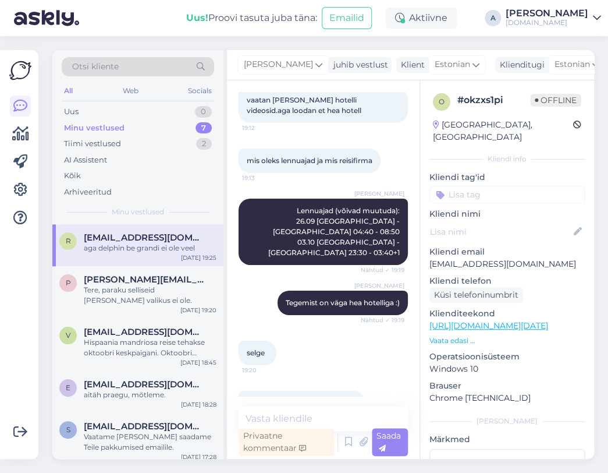
scroll to position [1116, 0]
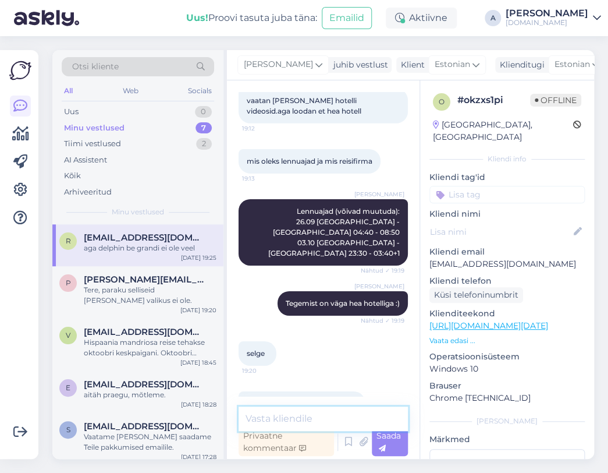
click at [332, 415] on textarea at bounding box center [323, 418] width 169 height 24
type textarea "Vaatan kohe üle"
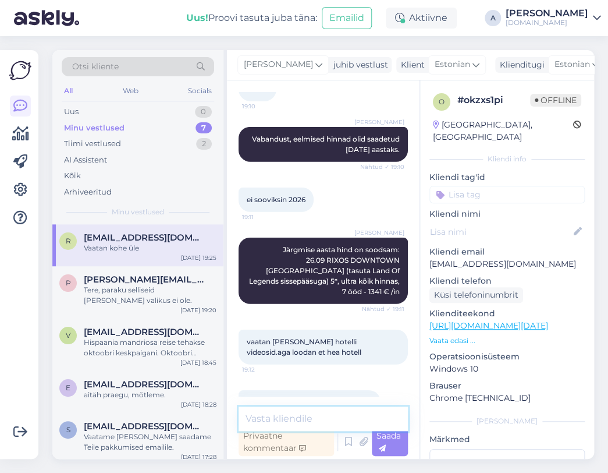
scroll to position [1166, 0]
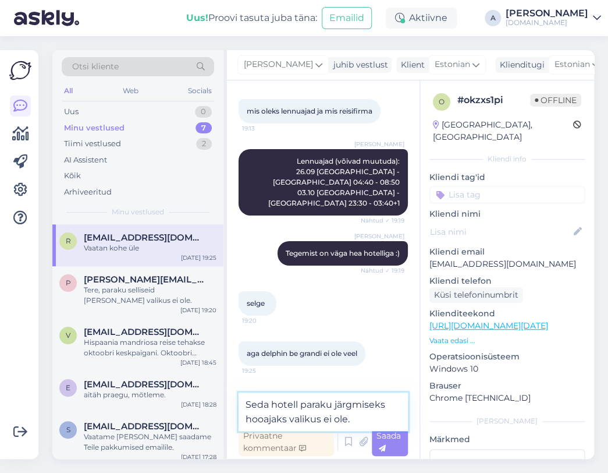
click at [289, 420] on textarea "Seda hotell paraku järgmiseks hooajaks valikus ei ole." at bounding box center [323, 411] width 169 height 38
type textarea "Seda hotell paraku järgmiseks hooajaks hetkelvalikus ei ole."
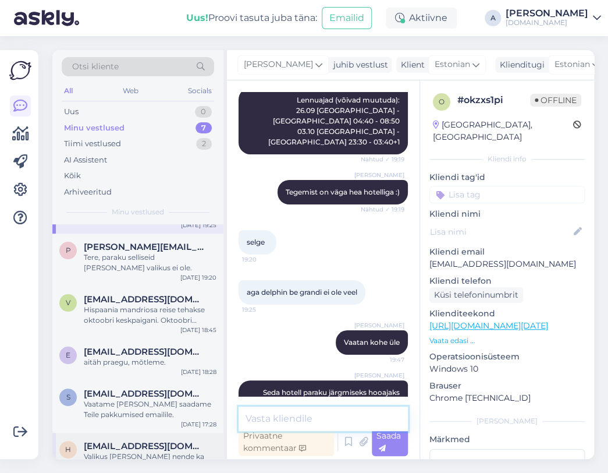
scroll to position [121, 0]
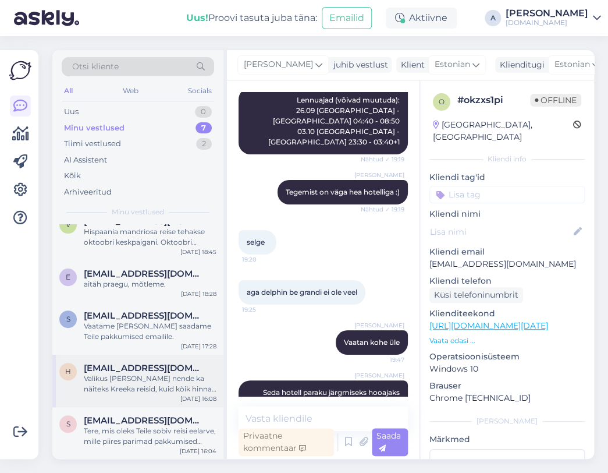
click at [150, 384] on div "Valikus [PERSON_NAME] nende ka näiteks Kreeka reisid, kuid kõik hinnas paketiga…" at bounding box center [150, 383] width 133 height 21
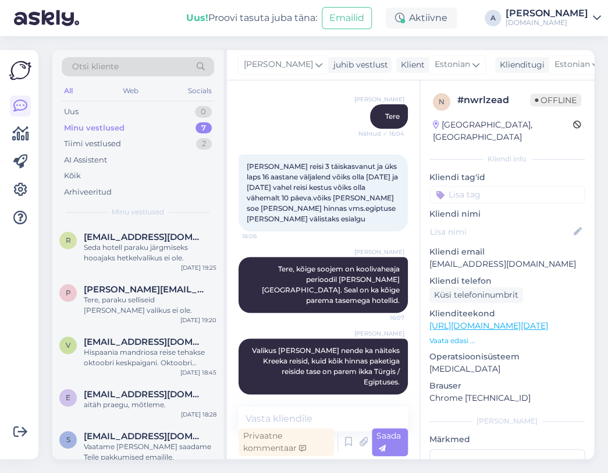
scroll to position [0, 0]
